Goal: Check status: Check status

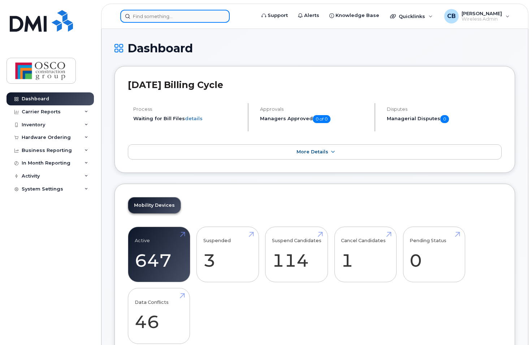
click at [172, 16] on input at bounding box center [174, 16] width 109 height 13
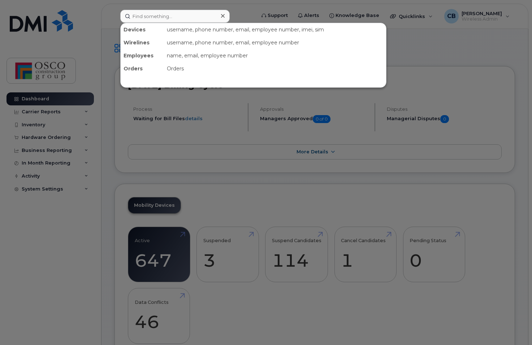
click at [221, 15] on icon at bounding box center [223, 16] width 4 height 6
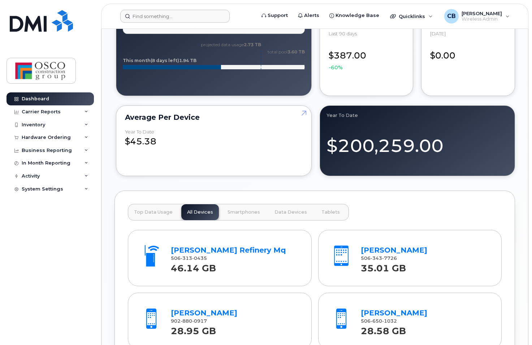
scroll to position [722, 0]
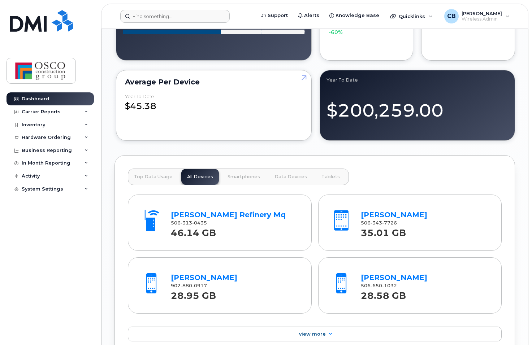
click at [141, 177] on span "Top Data Usage" at bounding box center [153, 177] width 39 height 6
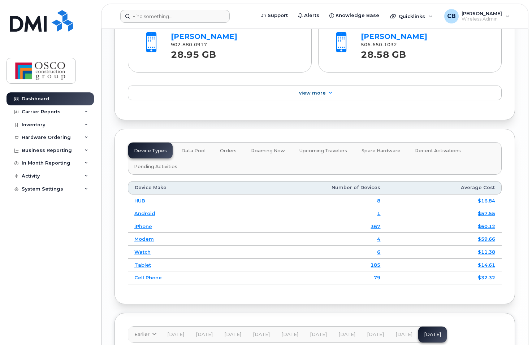
scroll to position [975, 0]
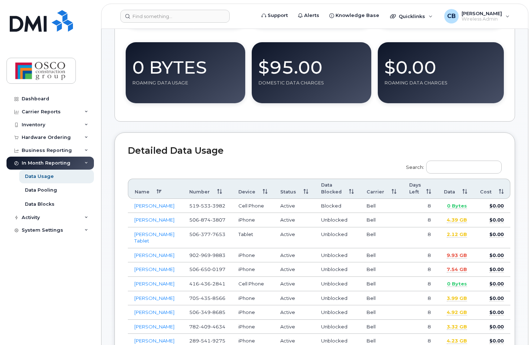
scroll to position [217, 0]
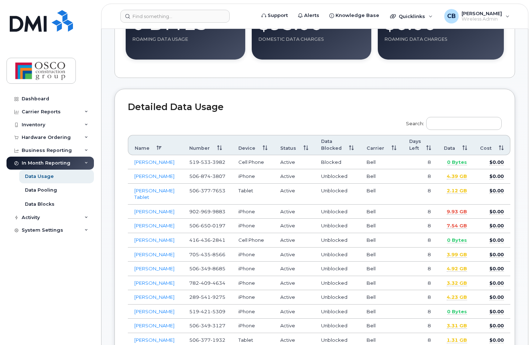
click at [457, 148] on th "Data" at bounding box center [455, 145] width 36 height 20
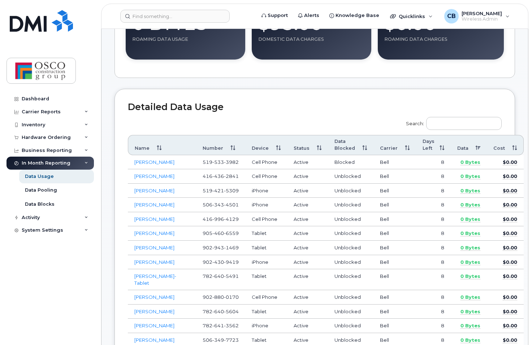
click at [457, 148] on th "Data" at bounding box center [469, 145] width 36 height 20
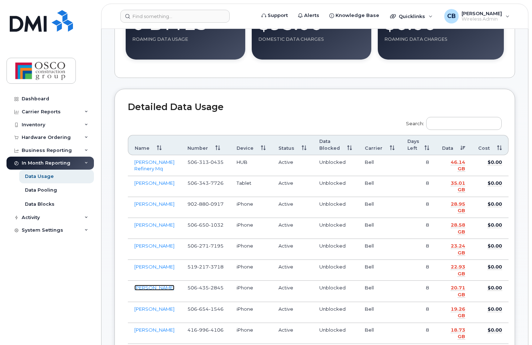
click at [149, 285] on link "Miranda Owen" at bounding box center [154, 288] width 40 height 6
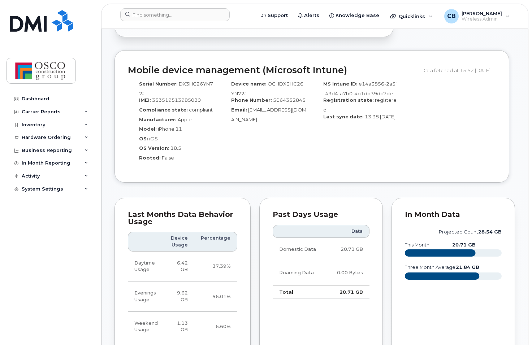
scroll to position [433, 0]
